Goal: Transaction & Acquisition: Purchase product/service

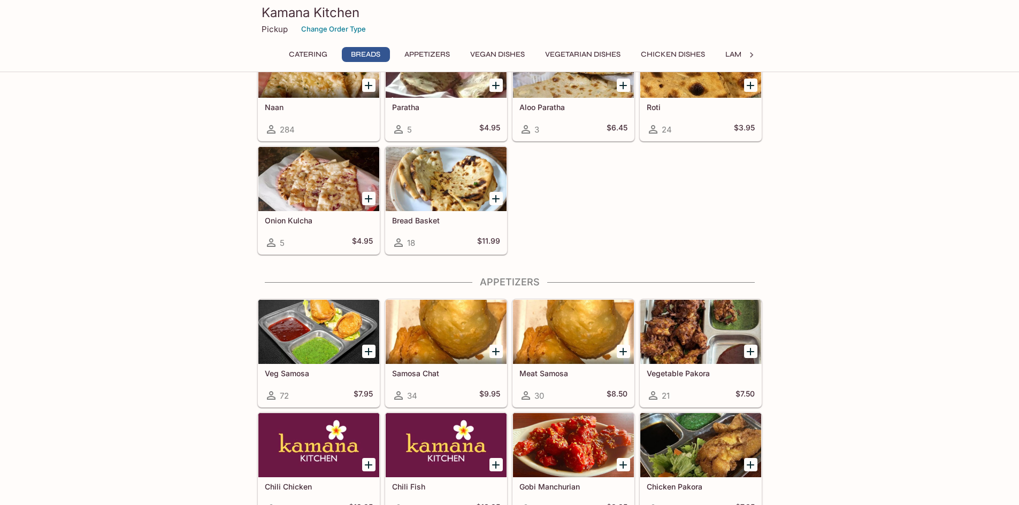
scroll to position [481, 0]
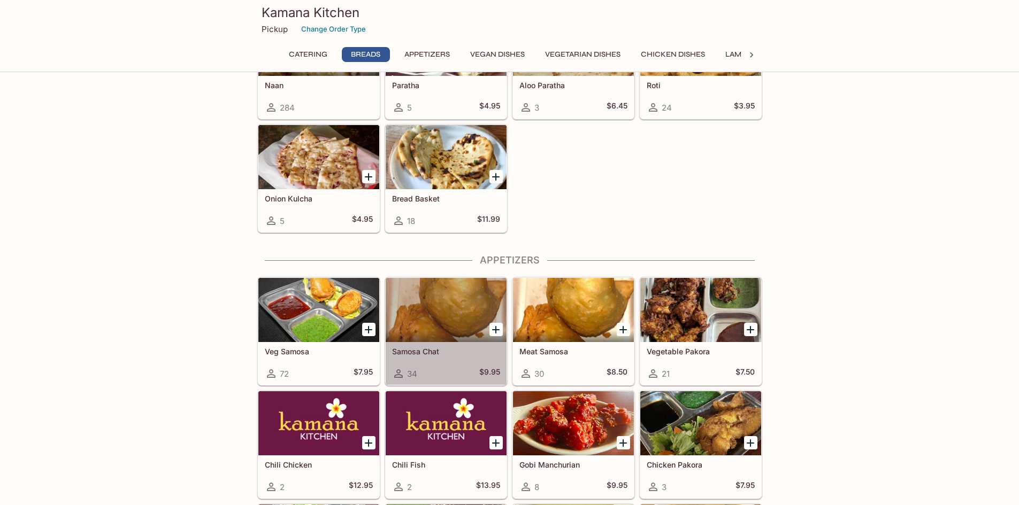
click at [474, 365] on div "Samosa Chat 34 $9.95" at bounding box center [445, 363] width 121 height 43
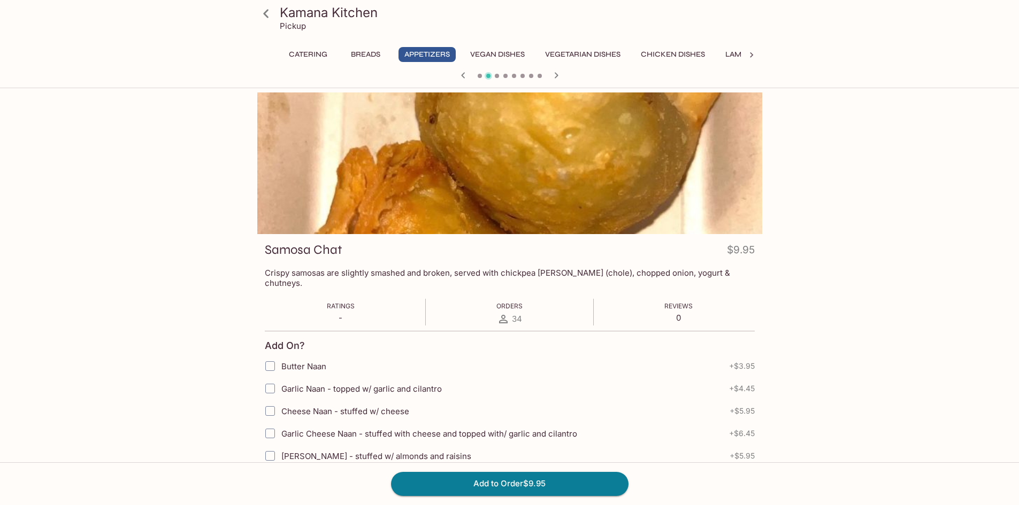
click at [511, 52] on button "Vegan Dishes" at bounding box center [497, 54] width 66 height 15
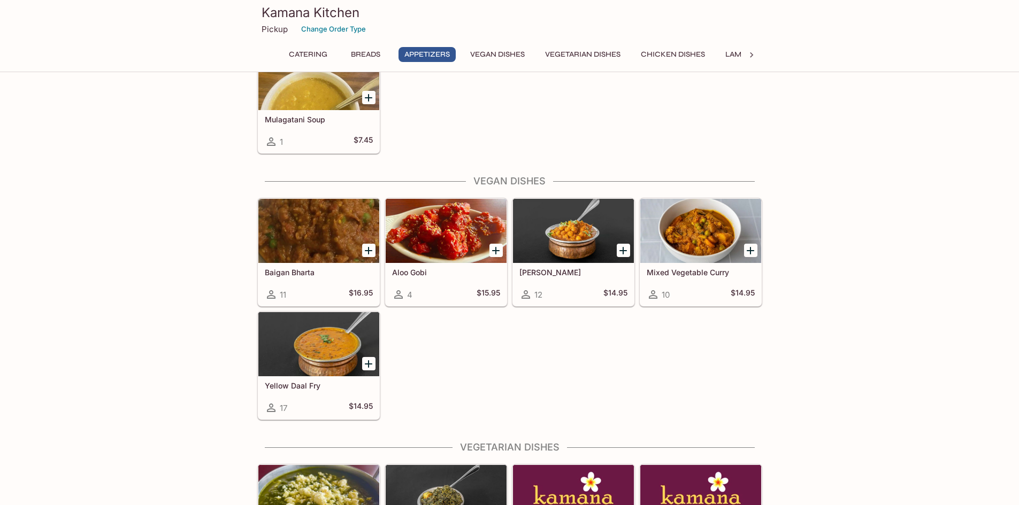
scroll to position [1072, 0]
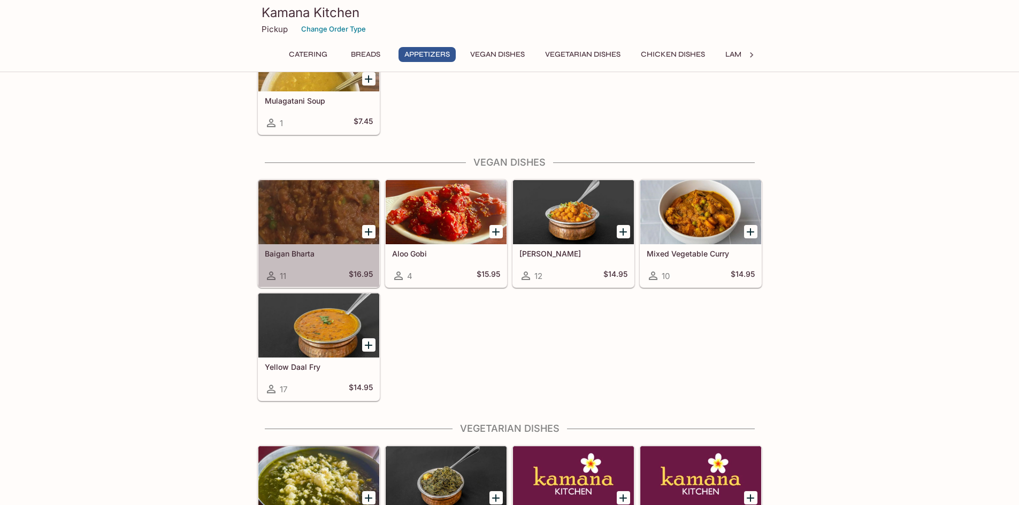
click at [326, 210] on div at bounding box center [318, 212] width 121 height 64
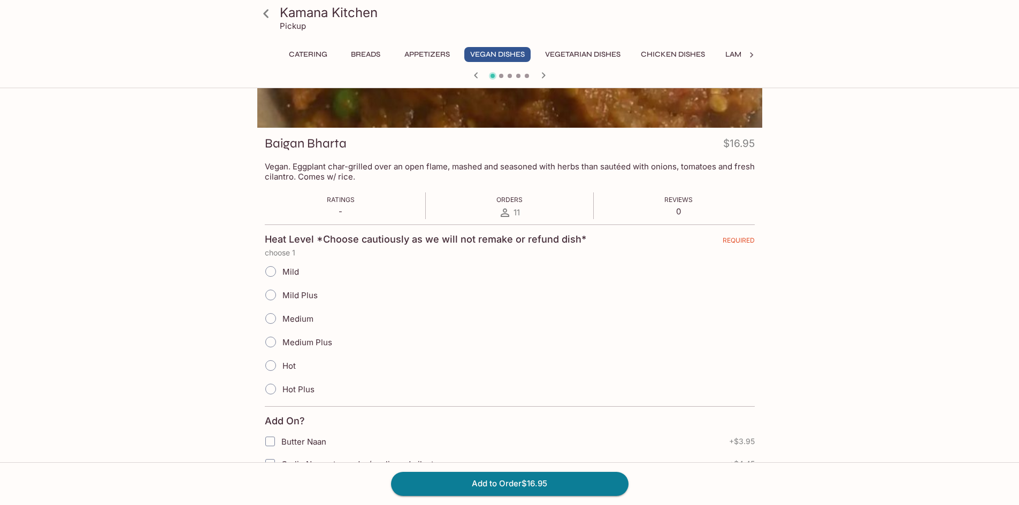
scroll to position [107, 0]
click at [268, 364] on input "Hot" at bounding box center [270, 365] width 22 height 22
radio input "true"
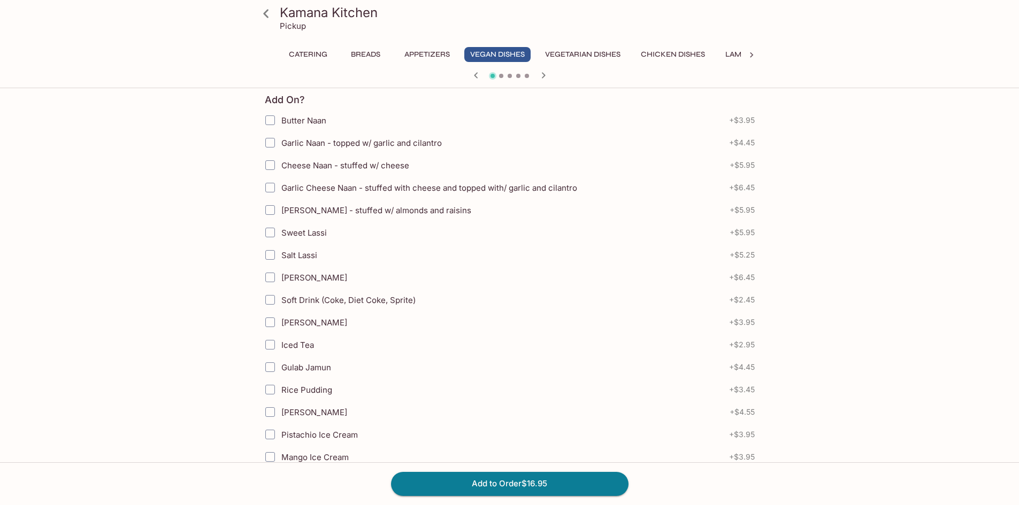
scroll to position [374, 0]
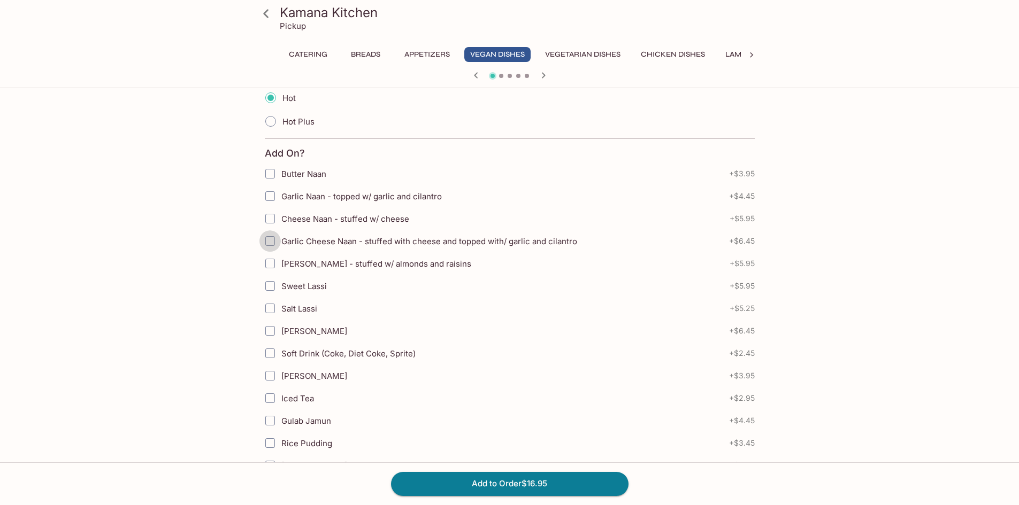
click at [272, 242] on input "Garlic Cheese Naan - stuffed with cheese and topped with/ garlic and cilantro" at bounding box center [269, 240] width 21 height 21
checkbox input "true"
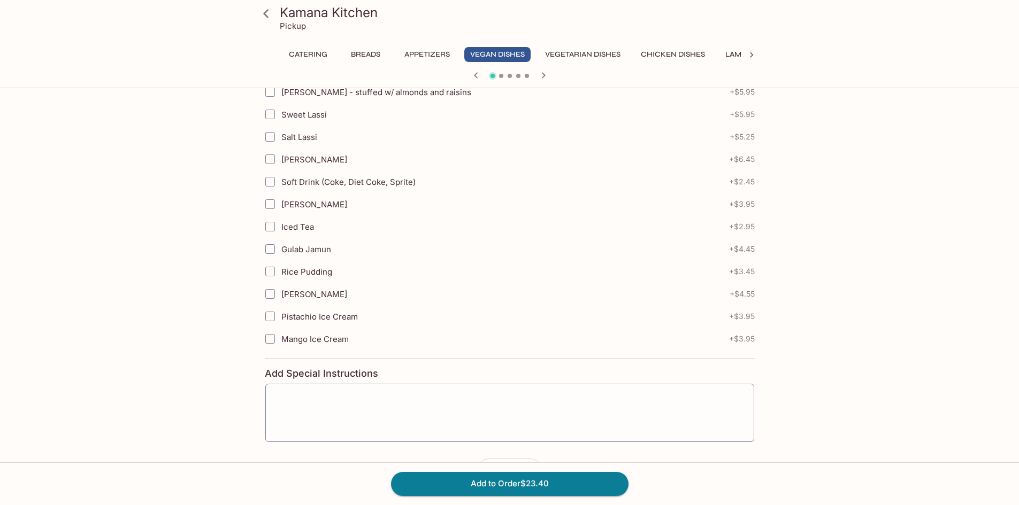
scroll to position [583, 0]
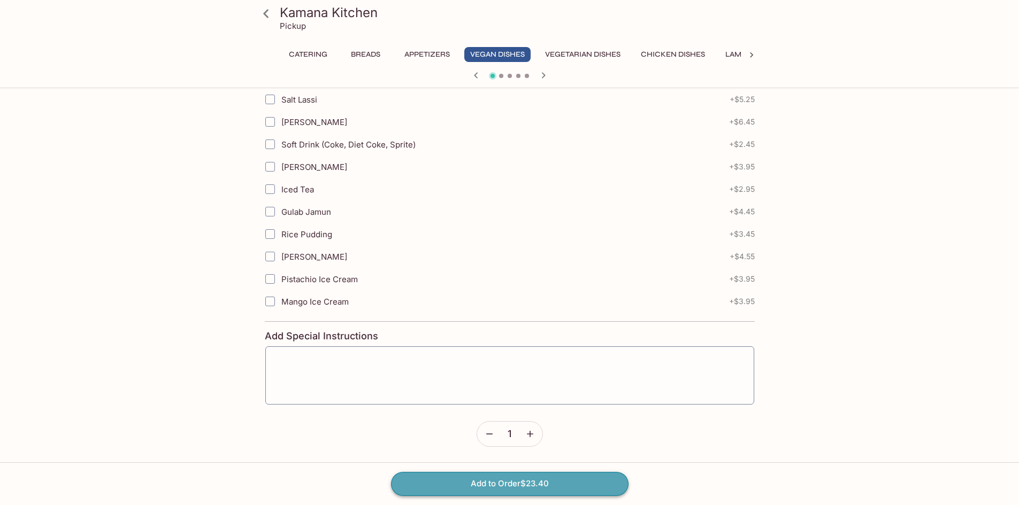
click at [496, 486] on button "Add to Order $23.40" at bounding box center [509, 484] width 237 height 24
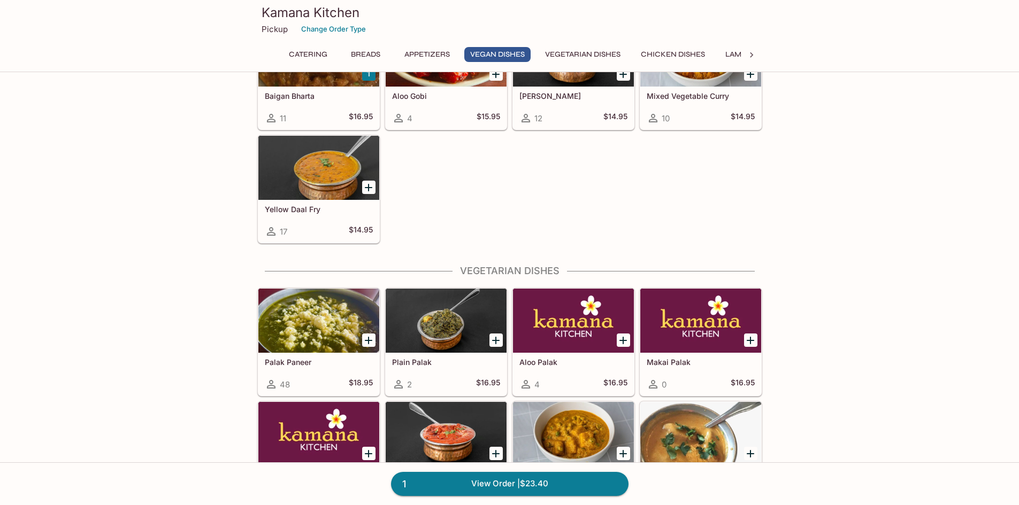
scroll to position [1390, 0]
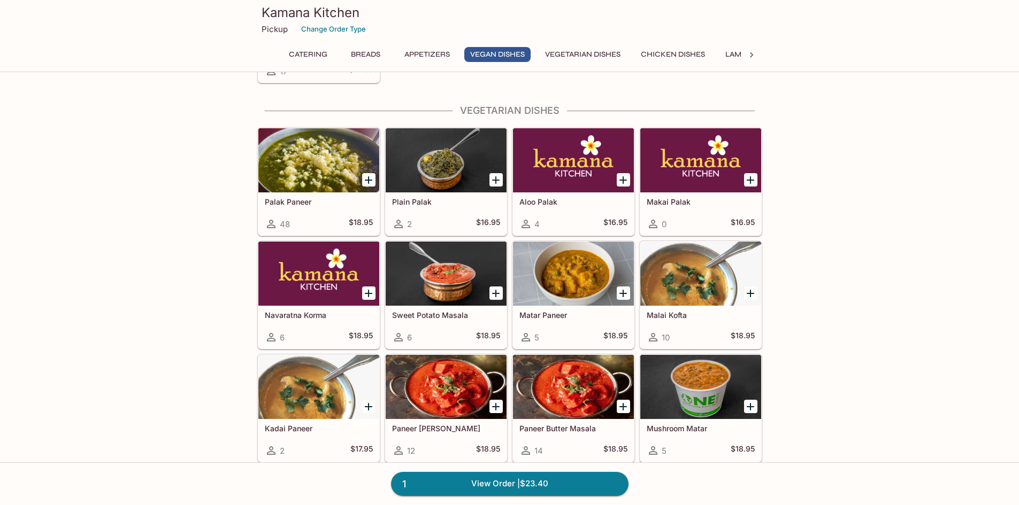
click at [328, 204] on h5 "Palak Paneer" at bounding box center [319, 201] width 108 height 9
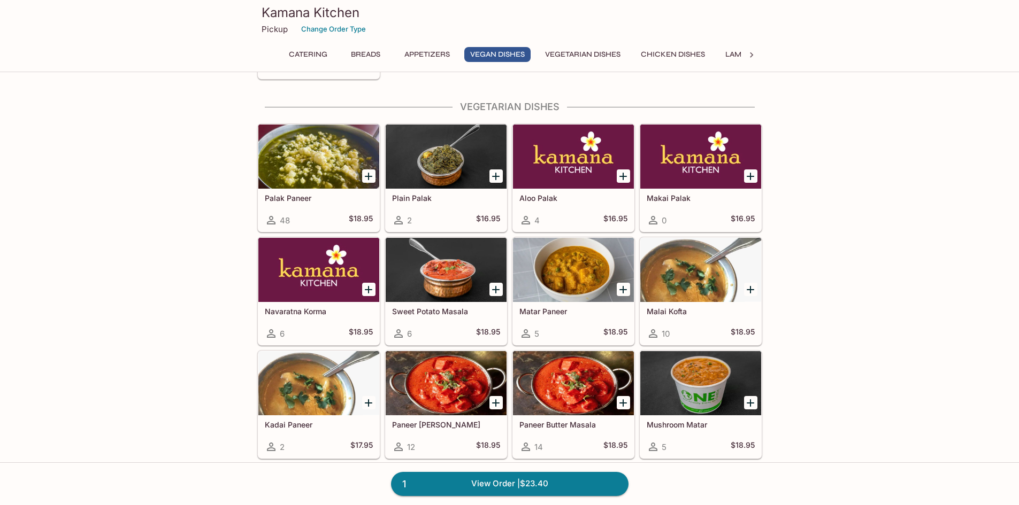
scroll to position [1393, 0]
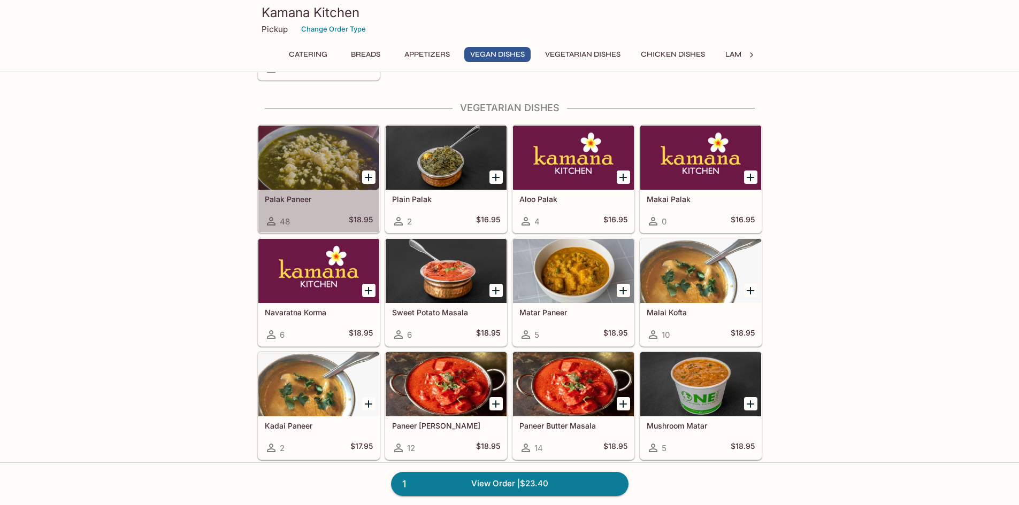
click at [301, 221] on div "48 $18.95" at bounding box center [319, 221] width 108 height 13
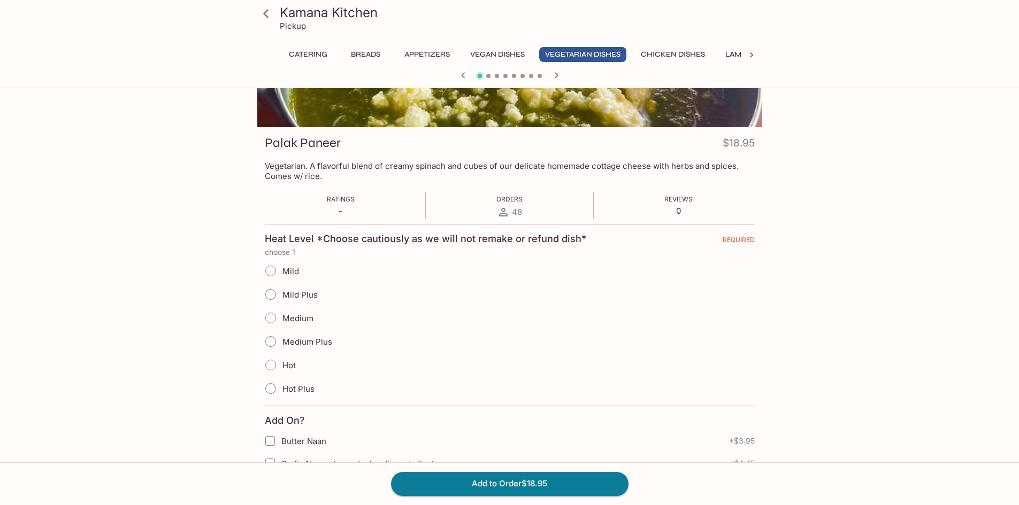
scroll to position [160, 0]
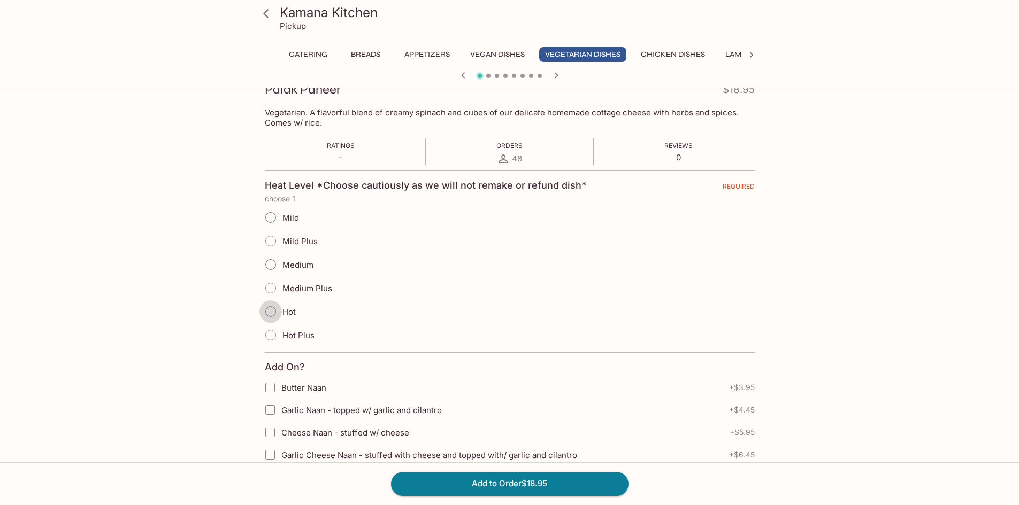
click at [273, 313] on input "Hot" at bounding box center [270, 311] width 22 height 22
radio input "true"
click at [495, 479] on button "Add to Order $18.95" at bounding box center [509, 484] width 237 height 24
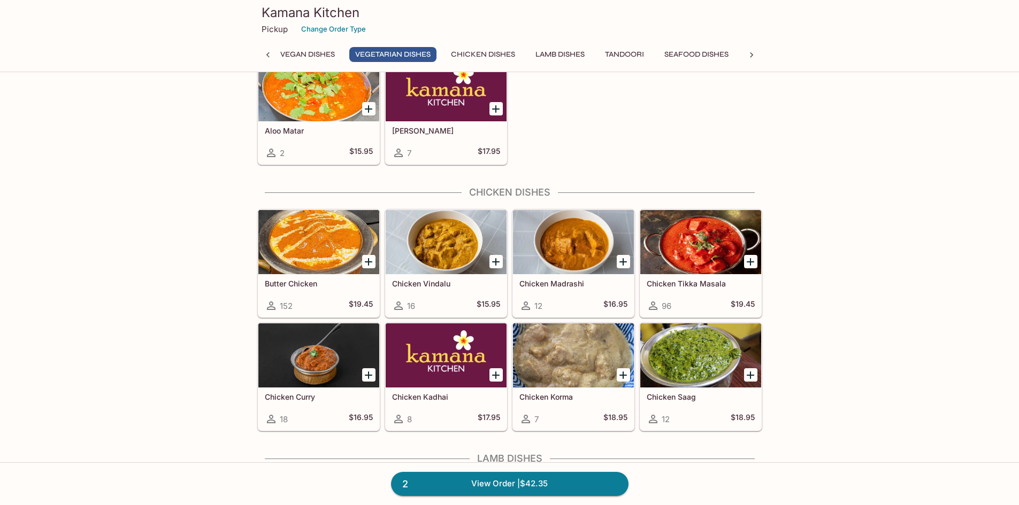
scroll to position [1818, 0]
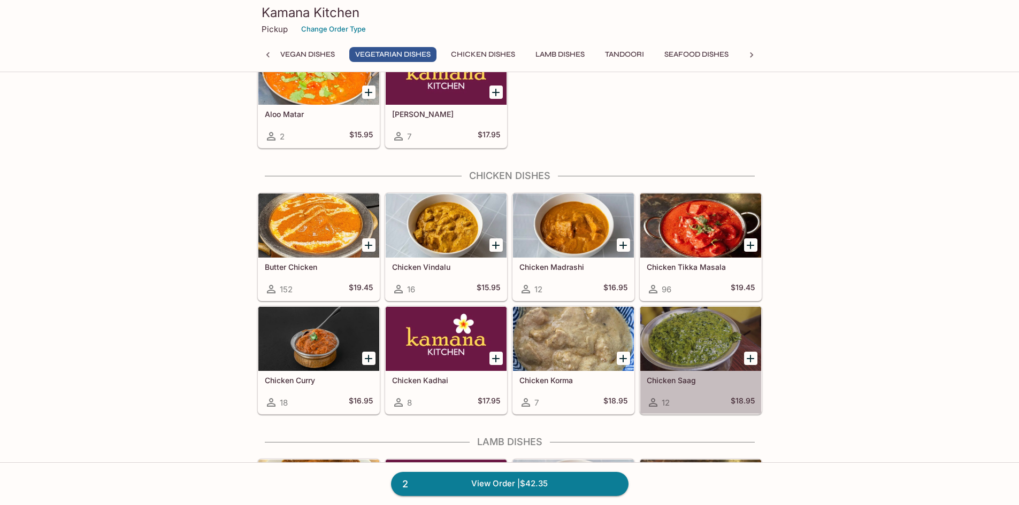
click at [715, 391] on div "Chicken Saag 12 $18.95" at bounding box center [700, 392] width 121 height 43
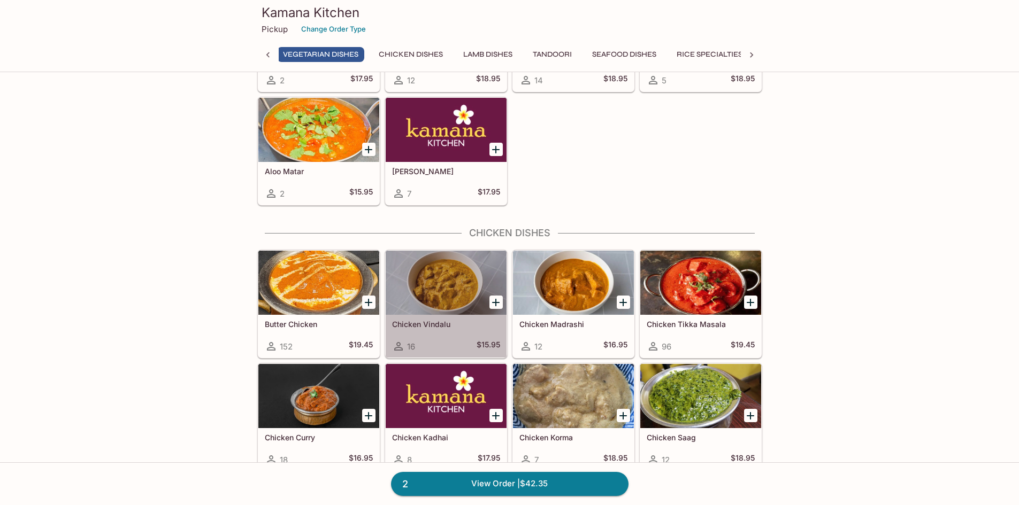
click at [462, 326] on h5 "Chicken Vindalu" at bounding box center [446, 324] width 108 height 9
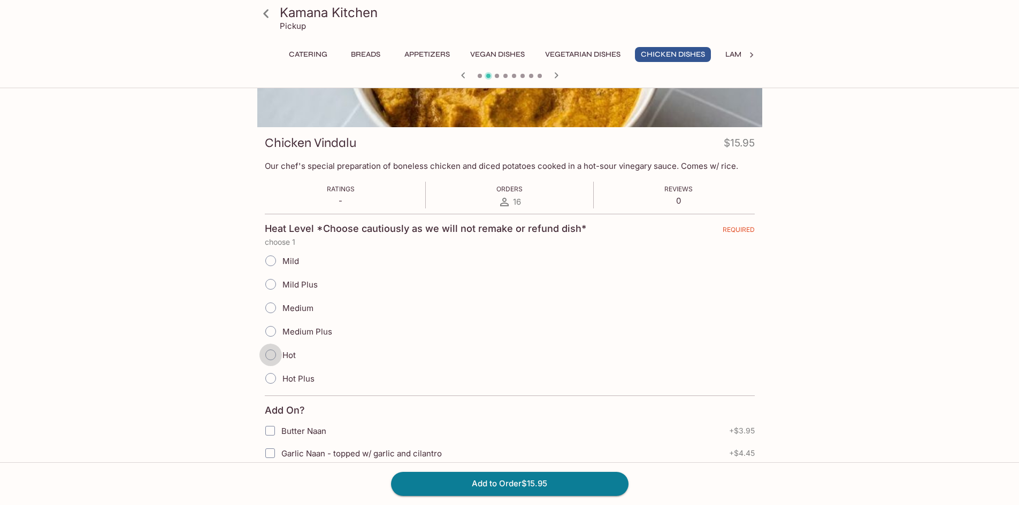
click at [266, 353] on input "Hot" at bounding box center [270, 355] width 22 height 22
radio input "true"
click at [476, 488] on button "Add to Order $15.95" at bounding box center [509, 484] width 237 height 24
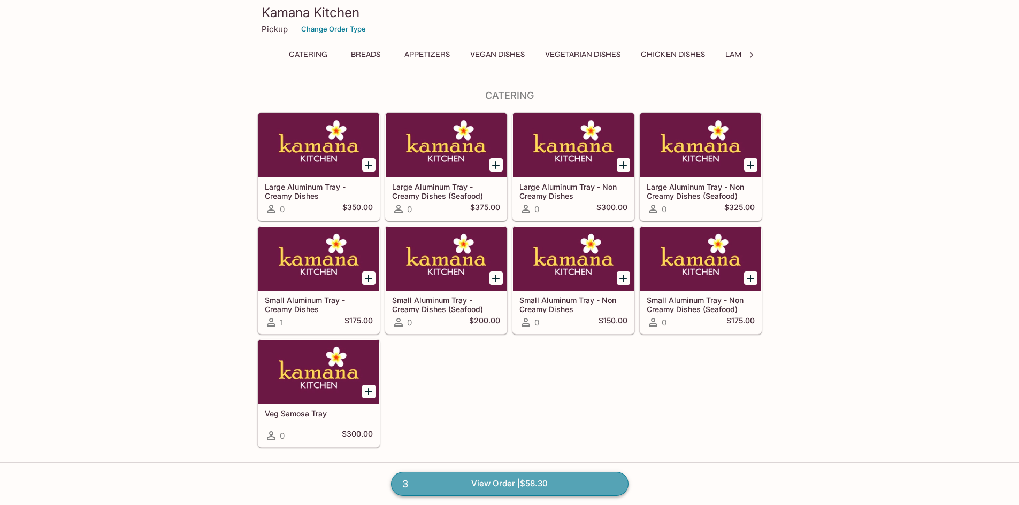
click at [502, 488] on link "3 View Order | $58.30" at bounding box center [509, 484] width 237 height 24
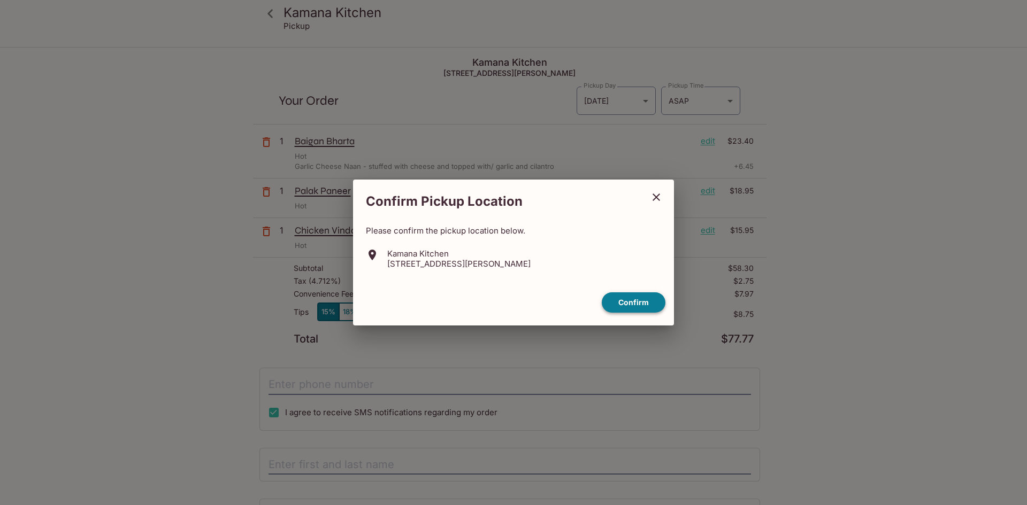
click at [642, 302] on button "Confirm" at bounding box center [633, 302] width 64 height 21
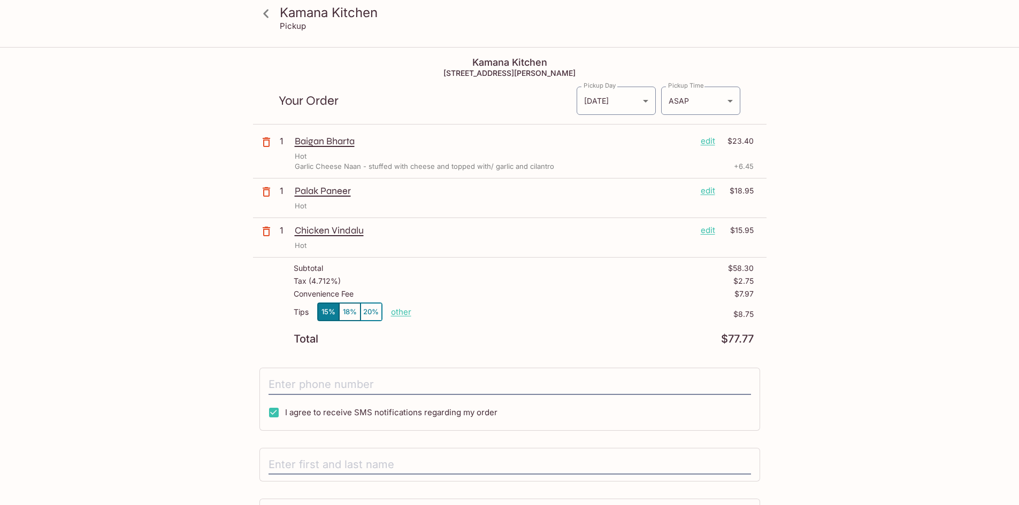
click at [751, 288] on div "Tax ( 4.712% ) $2.75" at bounding box center [524, 283] width 460 height 13
click at [751, 294] on p "$7.97" at bounding box center [743, 294] width 19 height 9
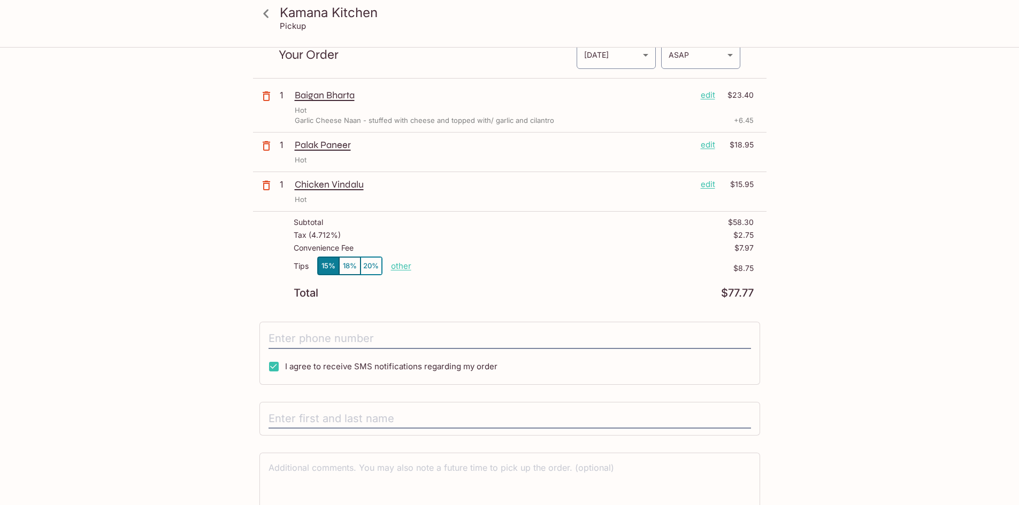
scroll to position [1, 0]
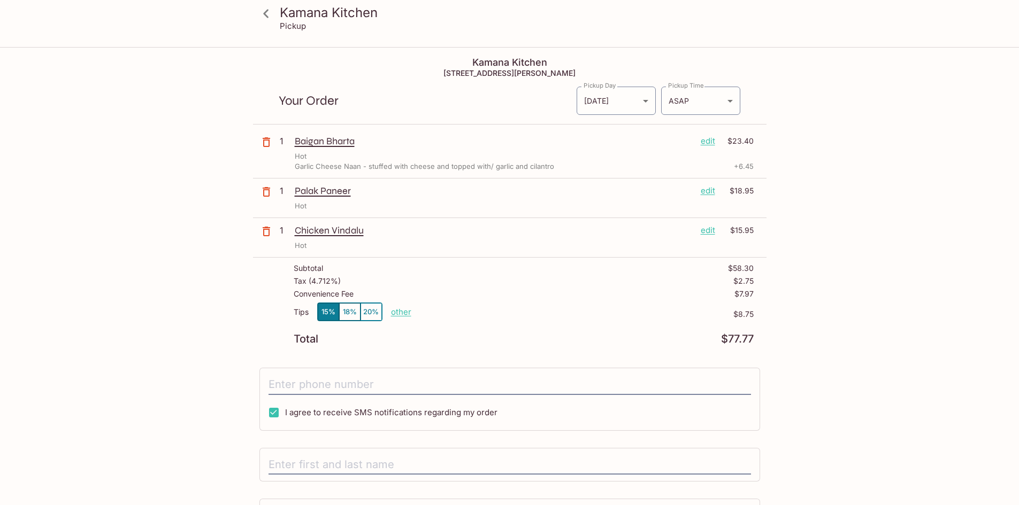
click at [395, 315] on p "other" at bounding box center [401, 312] width 20 height 10
click at [984, 303] on div "Kamana Kitchen Pickup Kamana Kitchen [STREET_ADDRESS][PERSON_NAME] Your Order P…" at bounding box center [509, 300] width 1019 height 505
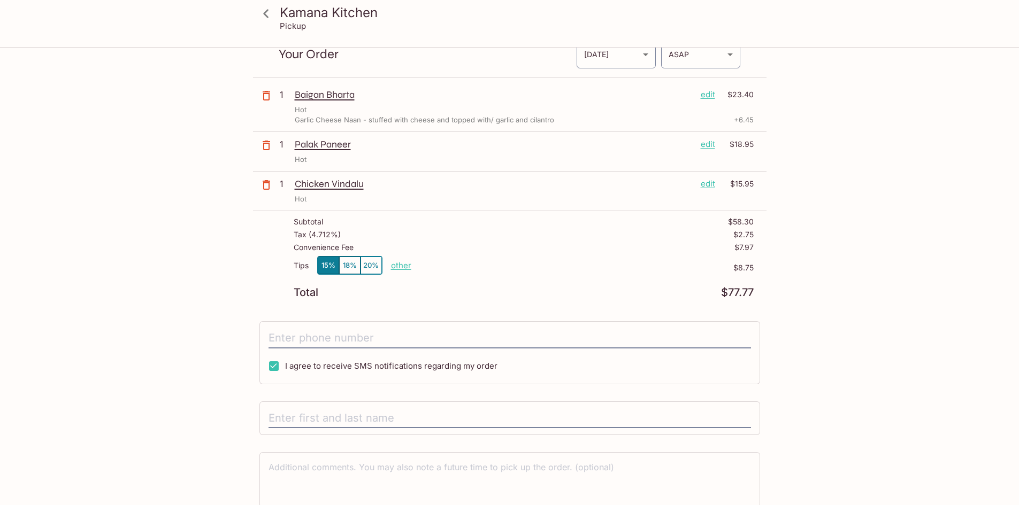
scroll to position [93, 0]
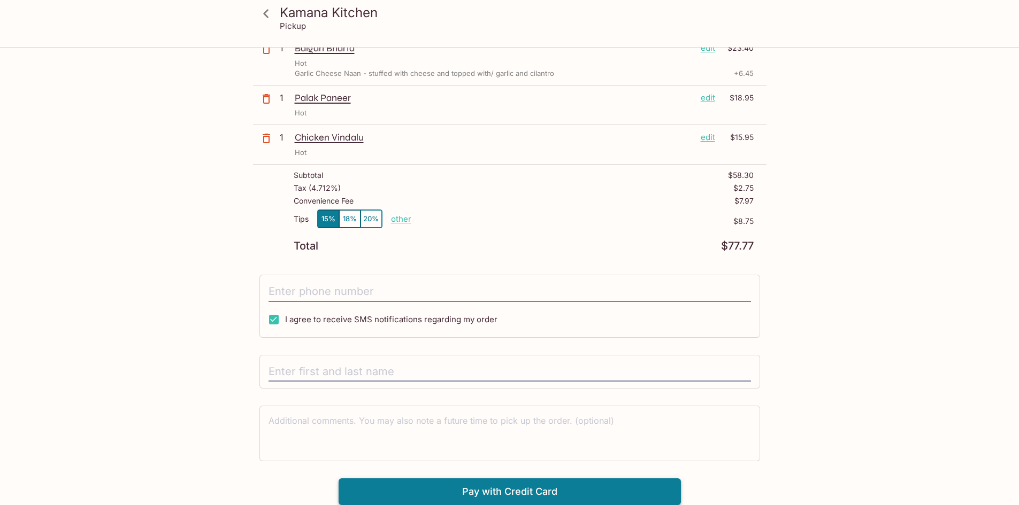
click at [515, 492] on button "Pay with Credit Card" at bounding box center [509, 492] width 342 height 27
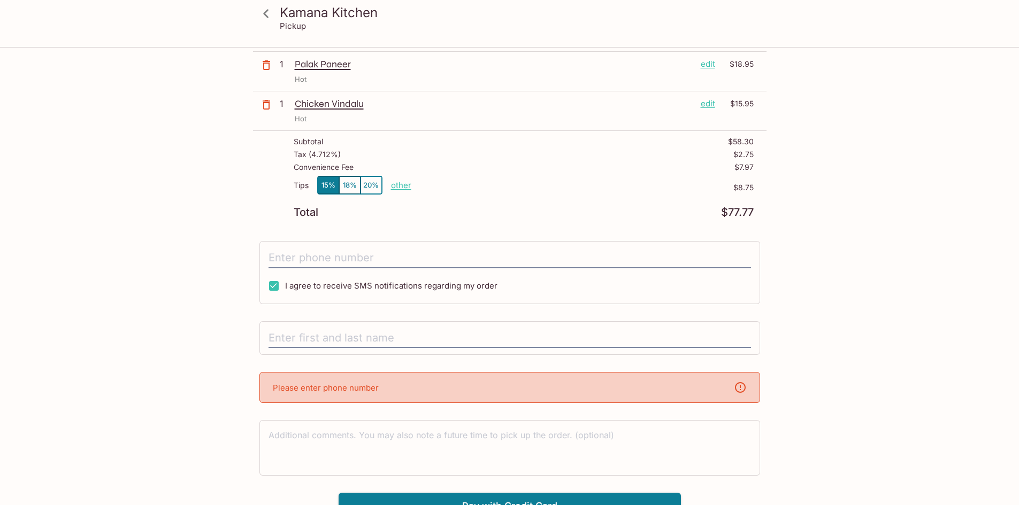
scroll to position [141, 0]
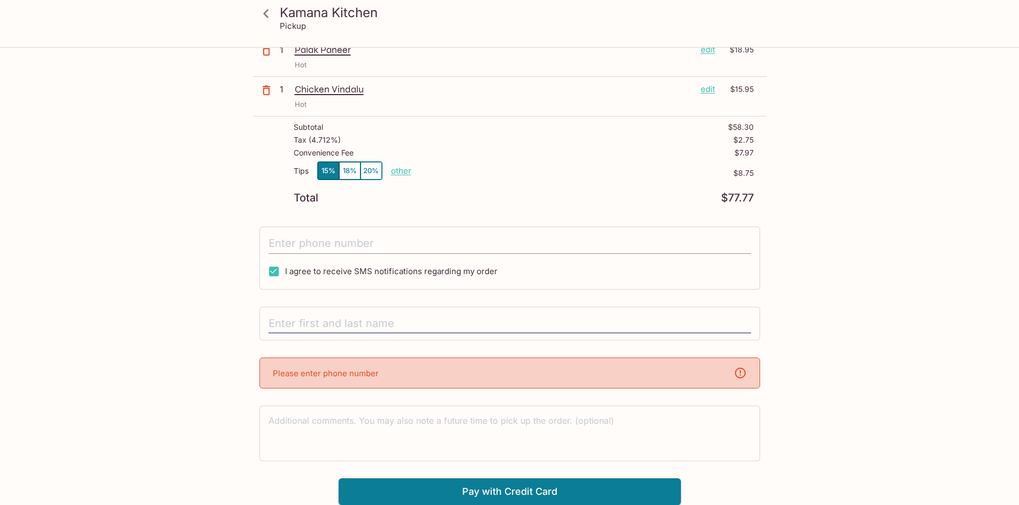
drag, startPoint x: 287, startPoint y: 242, endPoint x: 297, endPoint y: 243, distance: 10.7
click at [287, 242] on input "tel" at bounding box center [509, 244] width 482 height 20
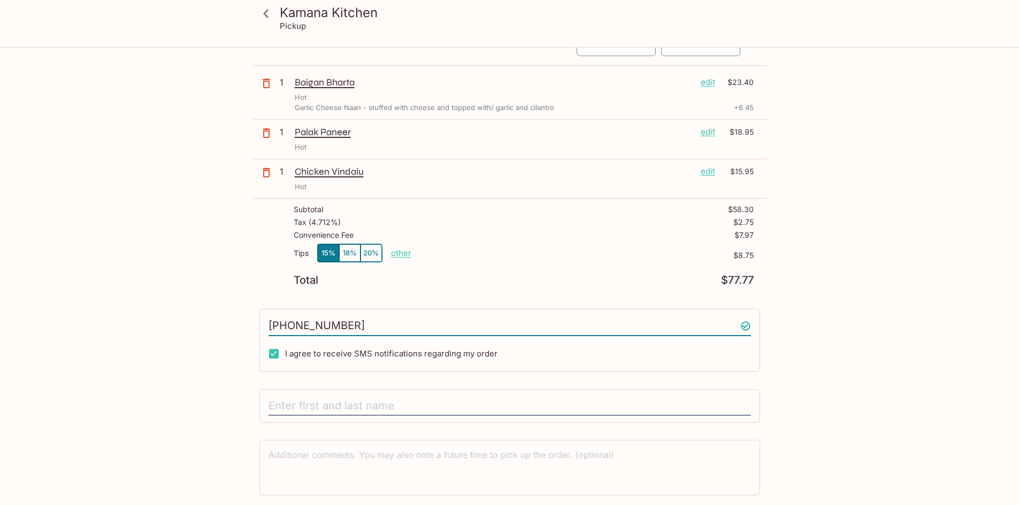
scroll to position [0, 0]
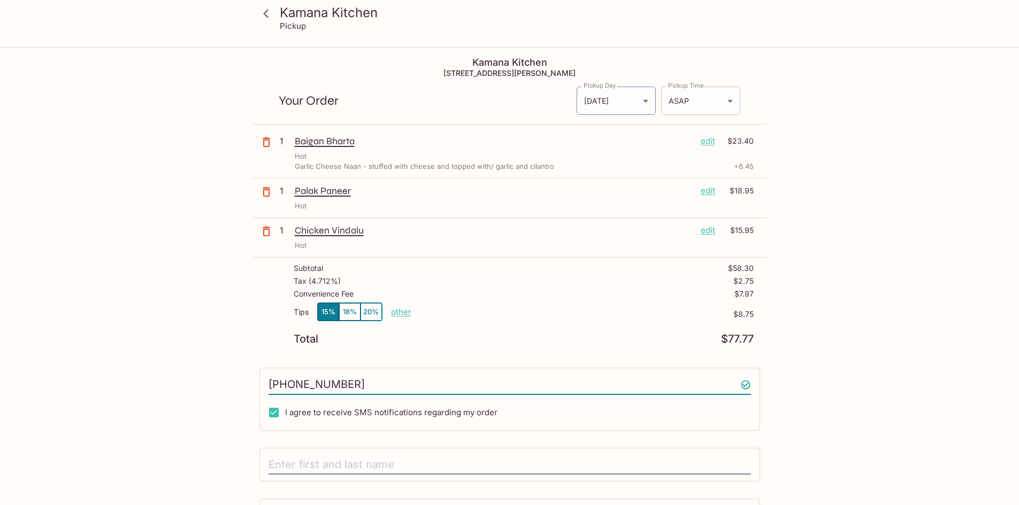
type input "[PHONE_NUMBER]"
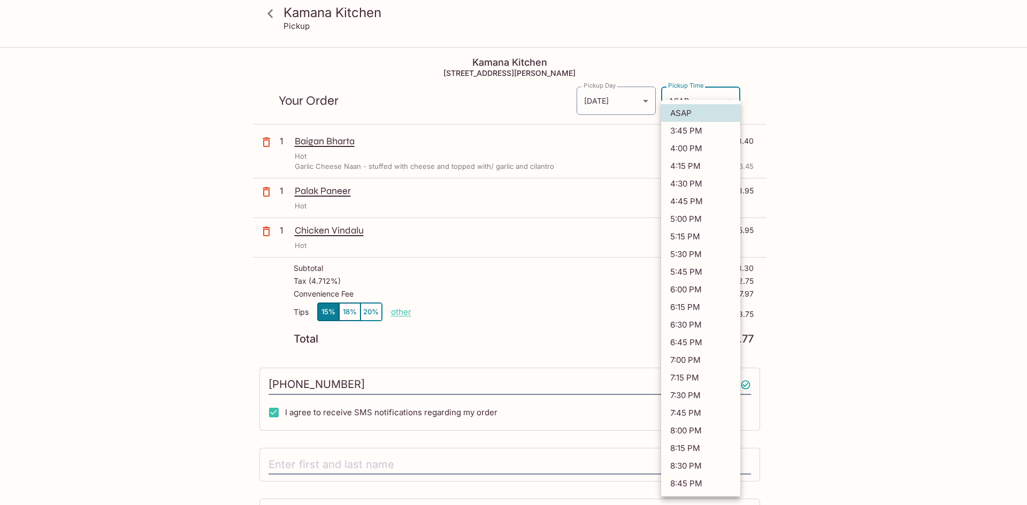
click at [710, 99] on body "Kamana Kitchen Pickup Kamana Kitchen [STREET_ADDRESS][PERSON_NAME] Your Order P…" at bounding box center [513, 300] width 1027 height 505
click at [683, 260] on li "5:30 PM" at bounding box center [700, 254] width 79 height 18
type input "[DATE]T03:30:17.000000Z"
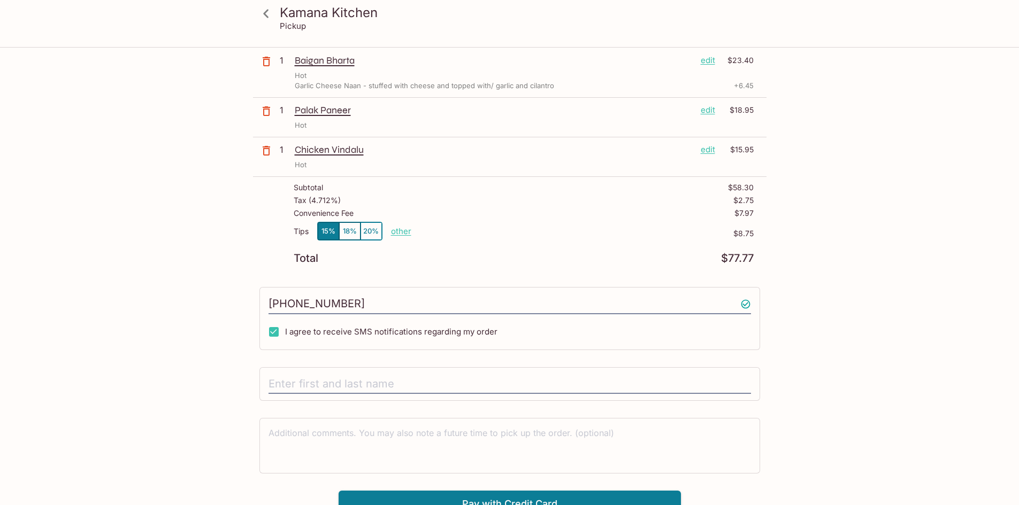
scroll to position [93, 0]
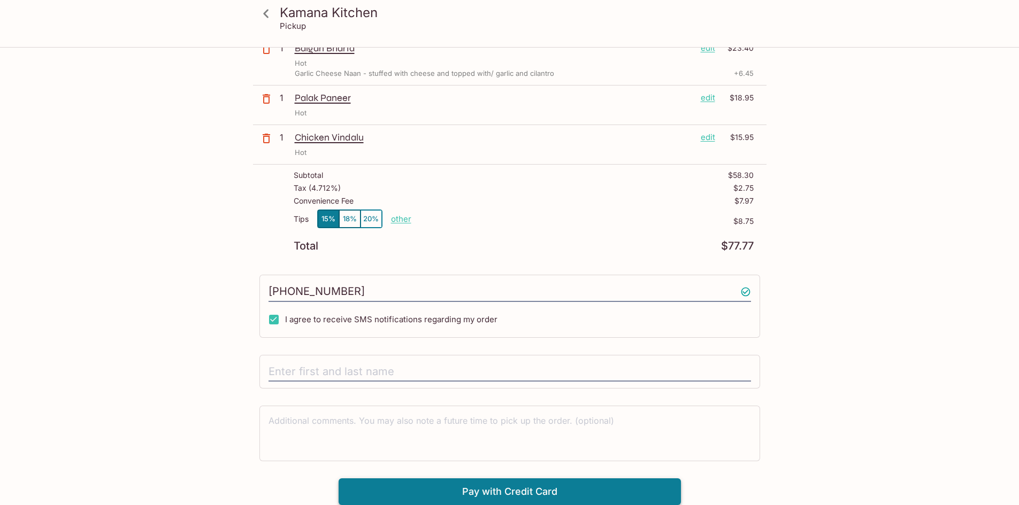
click at [404, 503] on button "Pay with Credit Card" at bounding box center [509, 492] width 342 height 27
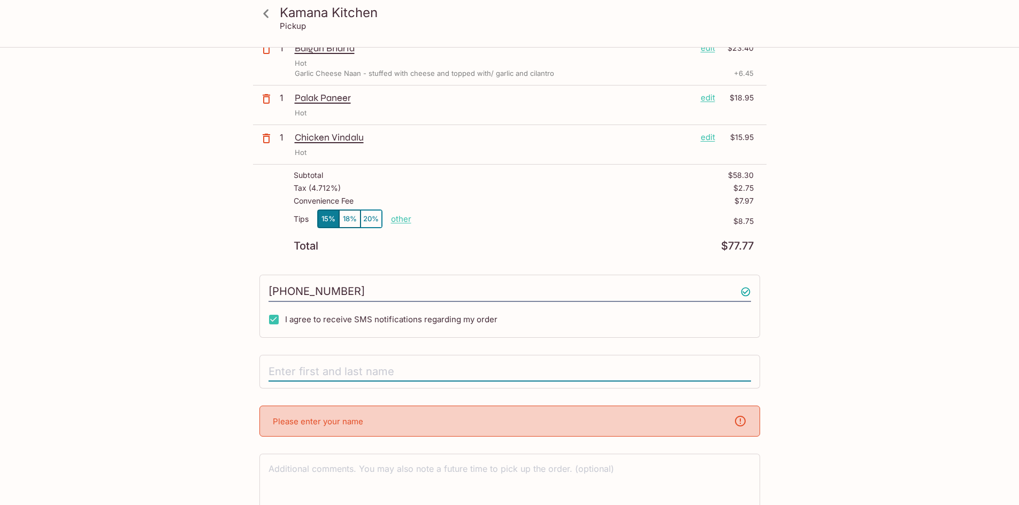
click at [346, 368] on input "text" at bounding box center [509, 372] width 482 height 20
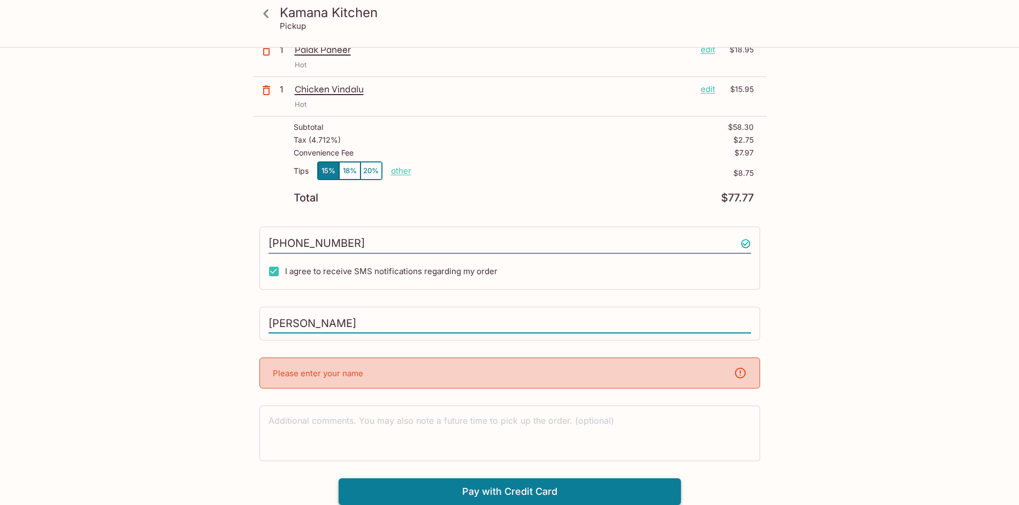
type input "[PERSON_NAME]"
click at [509, 490] on button "Pay with Credit Card" at bounding box center [509, 492] width 342 height 27
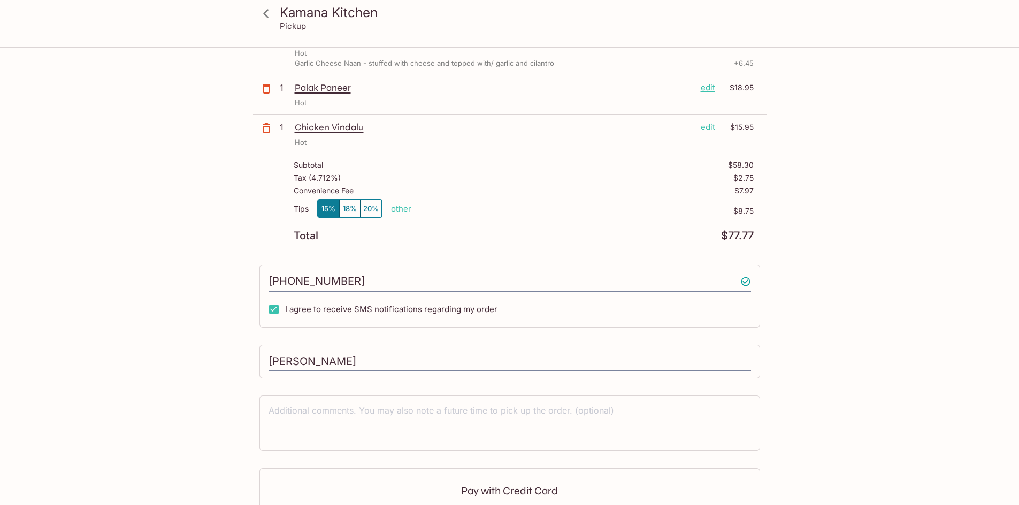
scroll to position [0, 0]
